Goal: Task Accomplishment & Management: Use online tool/utility

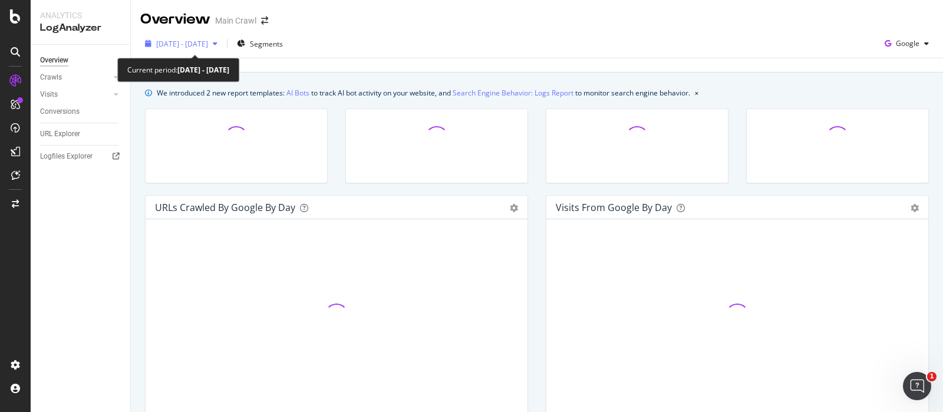
click at [180, 41] on span "[DATE] - [DATE]" at bounding box center [182, 44] width 52 height 10
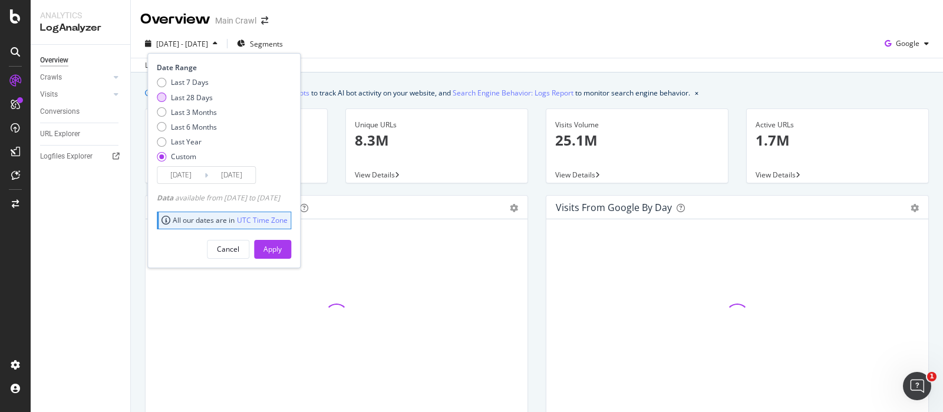
click at [174, 99] on div "Last 28 Days" at bounding box center [192, 98] width 42 height 10
type input "2025/08/07"
type input "2025/09/03"
click at [282, 249] on div "Apply" at bounding box center [273, 249] width 18 height 10
